Goal: Information Seeking & Learning: Learn about a topic

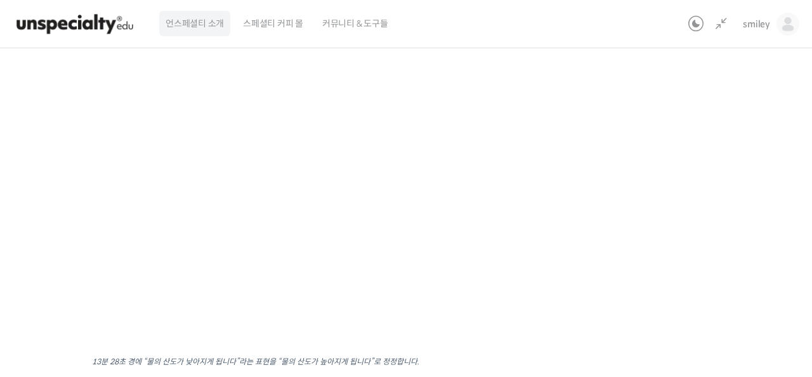
scroll to position [612, 0]
click at [758, 204] on div "기초부터 정확히, 브루잉 국가대표의 브루잉 AtoZ 클래스 8강: 물 – 온도 및 연수/경수가 커피 추출에 미치는 영향 진행 중 수업 11 /…" at bounding box center [333, 196] width 971 height 657
click at [711, 146] on div "기초부터 정확히, 브루잉 국가대표의 브루잉 AtoZ 클래스 8강: 물 – 온도 및 연수/경수가 커피 추출에 미치는 영향 진행 중 수업 11 /…" at bounding box center [333, 193] width 844 height 612
click at [709, 145] on div "기초부터 정확히, 브루잉 국가대표의 브루잉 AtoZ 클래스 8강: 물 – 온도 및 연수/경수가 커피 추출에 미치는 영향 진행 중 수업 11 /…" at bounding box center [333, 193] width 844 height 612
click at [664, 227] on div "기초부터 정확히, 브루잉 국가대표의 브루잉 AtoZ 클래스 8강: 물 – 온도 및 연수/경수가 커피 추출에 미치는 영향 진행 중 수업 11 /…" at bounding box center [333, 193] width 844 height 612
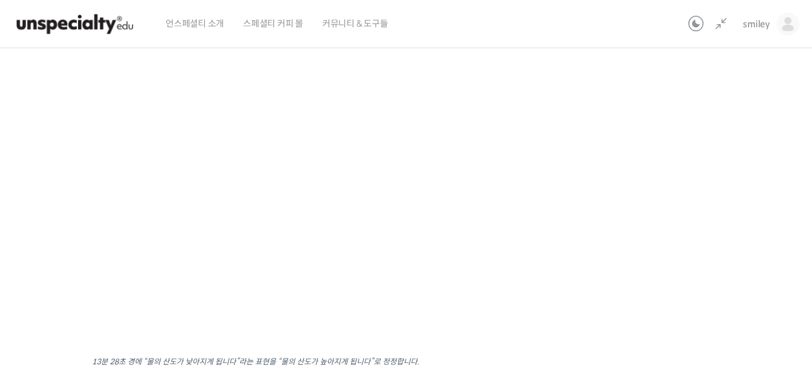
click at [669, 212] on div "기초부터 정확히, 브루잉 국가대표의 브루잉 AtoZ 클래스 8강: 물 – 온도 및 연수/경수가 커피 추출에 미치는 영향 진행 중 수업 11 /…" at bounding box center [333, 193] width 844 height 612
click at [669, 214] on div "기초부터 정확히, 브루잉 국가대표의 브루잉 AtoZ 클래스 8강: 물 – 온도 및 연수/경수가 커피 추출에 미치는 영향 진행 중 수업 11 /…" at bounding box center [333, 193] width 844 height 612
click at [676, 218] on div "기초부터 정확히, 브루잉 국가대표의 브루잉 AtoZ 클래스 8강: 물 – 온도 및 연수/경수가 커피 추출에 미치는 영향 진행 중 수업 11 /…" at bounding box center [333, 193] width 844 height 612
click at [651, 239] on div "기초부터 정확히, 브루잉 국가대표의 브루잉 AtoZ 클래스 8강: 물 – 온도 및 연수/경수가 커피 추출에 미치는 영향 진행 중 수업 11 /…" at bounding box center [333, 197] width 844 height 612
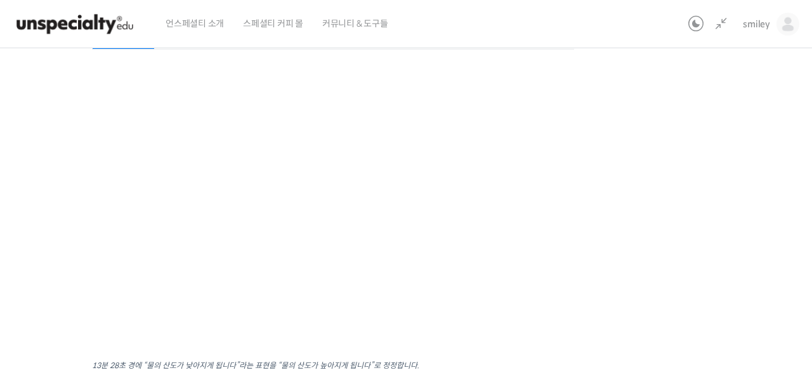
click at [669, 207] on div "기초부터 정확히, 브루잉 국가대표의 브루잉 AtoZ 클래스 8강: 물 – 온도 및 연수/경수가 커피 추출에 미치는 영향 진행 중 수업 11 /…" at bounding box center [333, 197] width 844 height 612
click at [593, 251] on div "기초부터 정확히, 브루잉 국가대표의 브루잉 AtoZ 클래스 8강: 물 – 온도 및 연수/경수가 커피 추출에 미치는 영향 진행 중 수업 11 /…" at bounding box center [333, 197] width 844 height 612
click at [692, 252] on div "기초부터 정확히, 브루잉 국가대표의 브루잉 AtoZ 클래스 8강: 물 – 온도 및 연수/경수가 커피 추출에 미치는 영향 진행 중 수업 11 /…" at bounding box center [333, 197] width 844 height 612
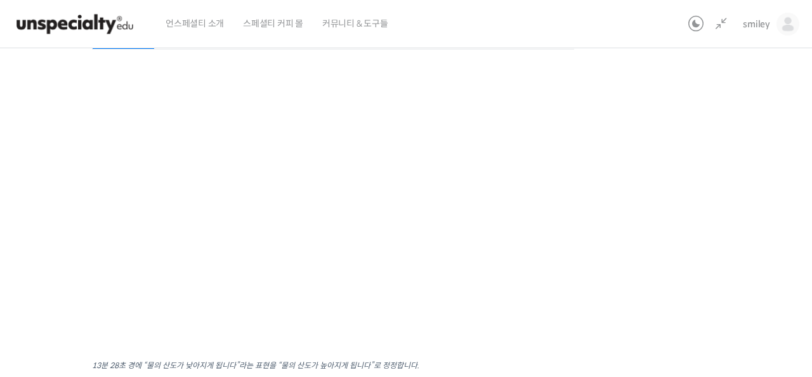
click at [692, 252] on div "기초부터 정확히, 브루잉 국가대표의 브루잉 AtoZ 클래스 8강: 물 – 온도 및 연수/경수가 커피 추출에 미치는 영향 진행 중 수업 11 /…" at bounding box center [333, 197] width 844 height 612
click at [656, 199] on div "기초부터 정확히, 브루잉 국가대표의 브루잉 AtoZ 클래스 8강: 물 – 온도 및 연수/경수가 커피 추출에 미치는 영향 진행 중 수업 11 /…" at bounding box center [333, 197] width 844 height 612
click at [627, 217] on div "기초부터 정확히, 브루잉 국가대표의 브루잉 AtoZ 클래스 8강: 물 – 온도 및 연수/경수가 커피 추출에 미치는 영향 진행 중 수업 11 /…" at bounding box center [333, 197] width 844 height 612
click at [731, 227] on div "기초부터 정확히, 브루잉 국가대표의 브루잉 AtoZ 클래스 8강: 물 – 온도 및 연수/경수가 커피 추출에 미치는 영향 진행 중 수업 11 /…" at bounding box center [333, 197] width 844 height 612
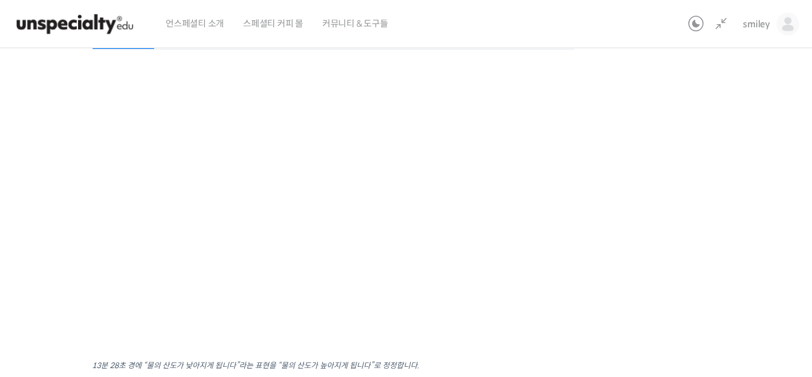
click at [731, 227] on div "기초부터 정확히, 브루잉 국가대표의 브루잉 AtoZ 클래스 8강: 물 – 온도 및 연수/경수가 커피 추출에 미치는 영향 진행 중 수업 11 /…" at bounding box center [333, 197] width 844 height 612
click at [728, 227] on div "기초부터 정확히, 브루잉 국가대표의 브루잉 AtoZ 클래스 8강: 물 – 온도 및 연수/경수가 커피 추출에 미치는 영향 진행 중 수업 11 /…" at bounding box center [333, 197] width 844 height 612
click at [727, 228] on div "기초부터 정확히, 브루잉 국가대표의 브루잉 AtoZ 클래스 8강: 물 – 온도 및 연수/경수가 커피 추출에 미치는 영향 진행 중 수업 11 /…" at bounding box center [333, 197] width 844 height 612
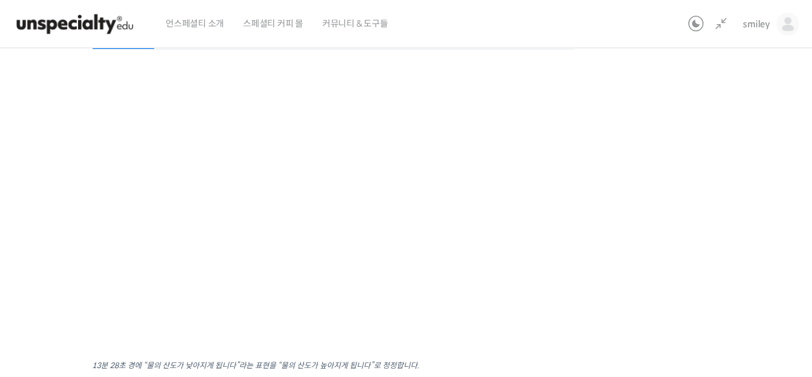
click at [685, 199] on div "기초부터 정확히, 브루잉 국가대표의 브루잉 AtoZ 클래스 8강: 물 – 온도 및 연수/경수가 커피 추출에 미치는 영향 진행 중 수업 11 /…" at bounding box center [333, 197] width 844 height 612
click at [683, 191] on div "기초부터 정확히, 브루잉 국가대표의 브루잉 AtoZ 클래스 8강: 물 – 온도 및 연수/경수가 커피 추출에 미치는 영향 진행 중 수업 11 /…" at bounding box center [333, 197] width 844 height 612
click at [667, 247] on div "기초부터 정확히, 브루잉 국가대표의 브루잉 AtoZ 클래스 8강: 물 – 온도 및 연수/경수가 커피 추출에 미치는 영향 진행 중 수업 11 /…" at bounding box center [333, 197] width 844 height 612
click at [717, 237] on div "기초부터 정확히, 브루잉 국가대표의 브루잉 AtoZ 클래스 8강: 물 – 온도 및 연수/경수가 커피 추출에 미치는 영향 진행 중 수업 11 /…" at bounding box center [333, 197] width 844 height 612
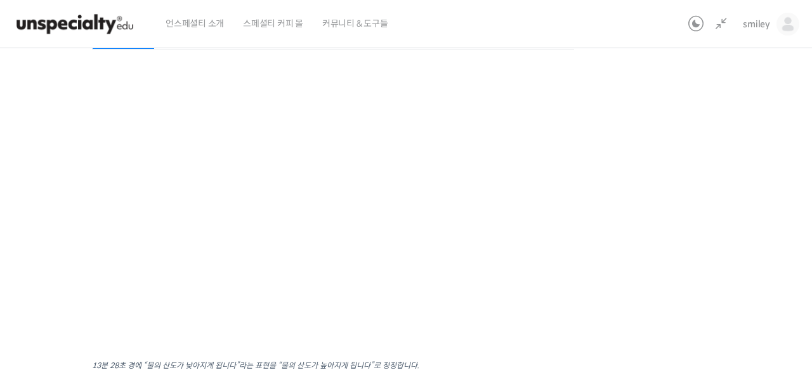
click at [655, 236] on div "기초부터 정확히, 브루잉 국가대표의 브루잉 AtoZ 클래스 8강: 물 – 온도 및 연수/경수가 커피 추출에 미치는 영향 진행 중 수업 11 /…" at bounding box center [333, 197] width 844 height 612
click at [640, 266] on div "기초부터 정확히, 브루잉 국가대표의 브루잉 AtoZ 클래스 8강: 물 – 온도 및 연수/경수가 커피 추출에 미치는 영향 진행 중 수업 11 /…" at bounding box center [333, 197] width 844 height 612
click at [649, 268] on div "기초부터 정확히, 브루잉 국가대표의 브루잉 AtoZ 클래스 8강: 물 – 온도 및 연수/경수가 커피 추출에 미치는 영향 진행 중 수업 11 /…" at bounding box center [333, 197] width 844 height 612
click at [648, 268] on div "기초부터 정확히, 브루잉 국가대표의 브루잉 AtoZ 클래스 8강: 물 – 온도 및 연수/경수가 커피 추출에 미치는 영향 진행 중 수업 11 /…" at bounding box center [333, 197] width 844 height 612
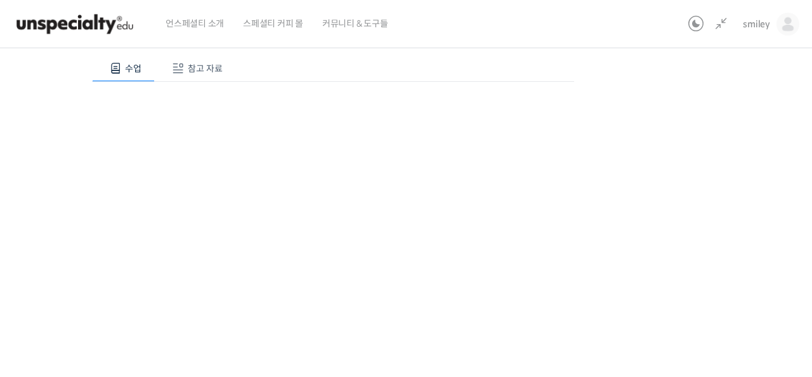
scroll to position [317, 0]
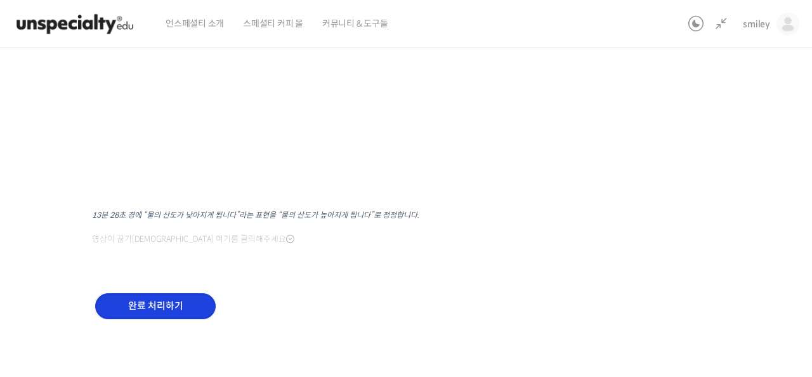
click at [133, 303] on input "완료 처리하기" at bounding box center [155, 306] width 121 height 26
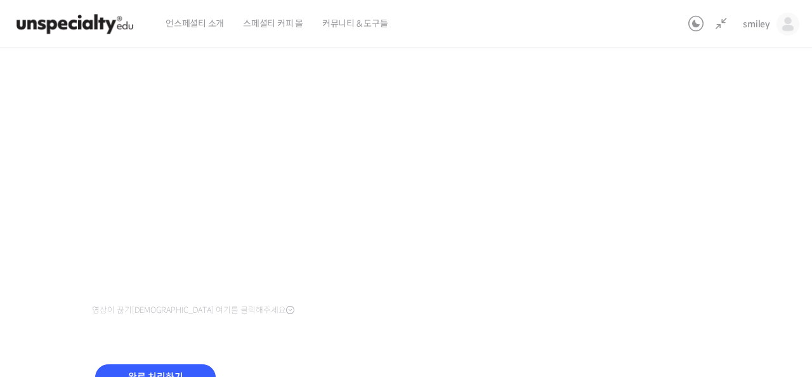
scroll to position [220, 0]
click at [717, 27] on icon at bounding box center [721, 23] width 15 height 15
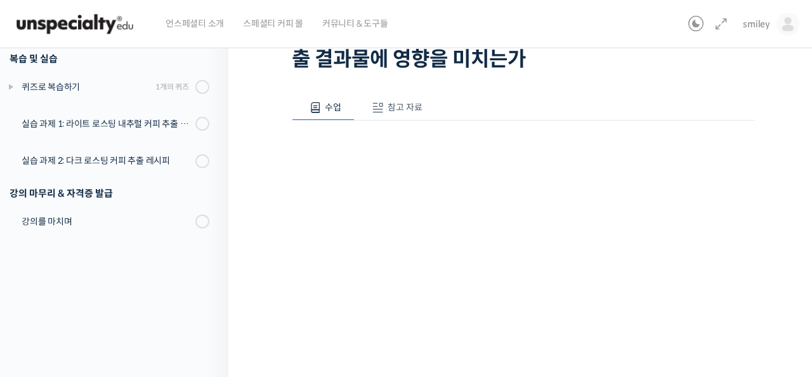
scroll to position [0, 0]
